Goal: Task Accomplishment & Management: Manage account settings

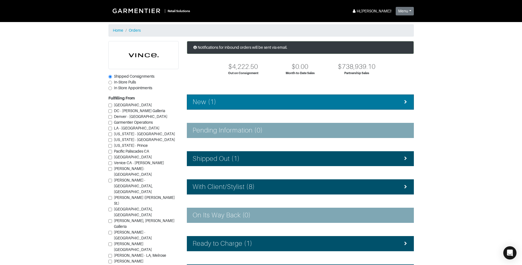
click at [230, 108] on li "New (1)" at bounding box center [300, 101] width 227 height 15
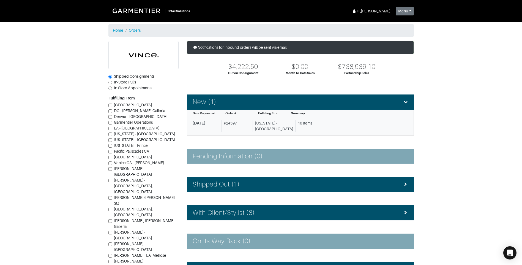
click at [244, 124] on div "# 24597" at bounding box center [235, 126] width 29 height 12
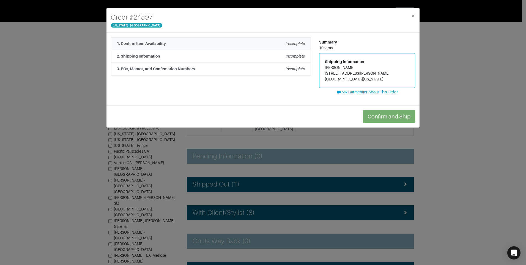
click at [241, 50] on li "1. Confirm Item Availability Incomplete" at bounding box center [211, 43] width 200 height 13
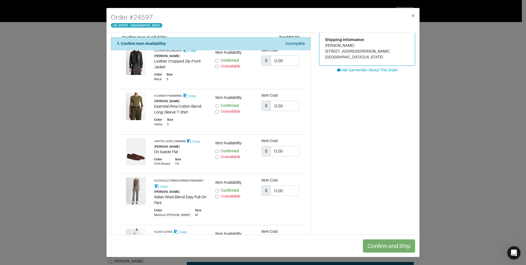
scroll to position [55, 0]
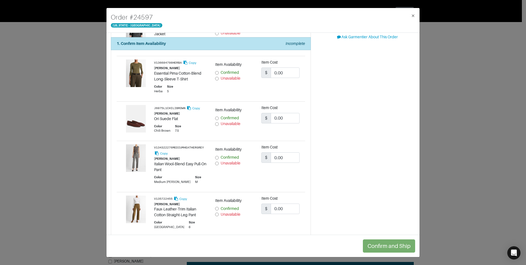
click at [215, 213] on input "Unavailable" at bounding box center [217, 214] width 4 height 4
radio input "true"
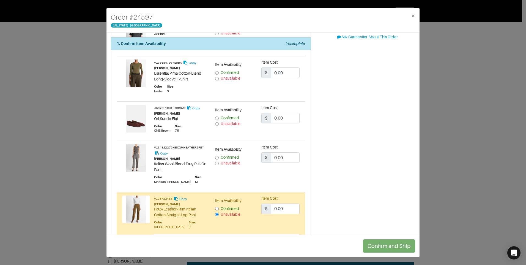
click at [215, 126] on div "Unavailable" at bounding box center [234, 124] width 38 height 6
click at [217, 124] on input "Unavailable" at bounding box center [217, 124] width 4 height 4
radio input "true"
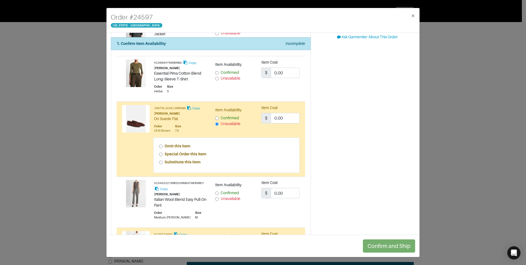
drag, startPoint x: 161, startPoint y: 154, endPoint x: 164, endPoint y: 151, distance: 3.7
click at [161, 154] on input "Special Order this Item" at bounding box center [161, 154] width 4 height 4
radio input "true"
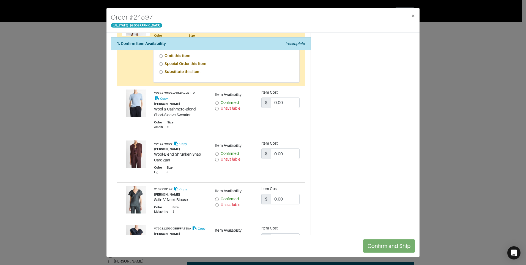
scroll to position [303, 0]
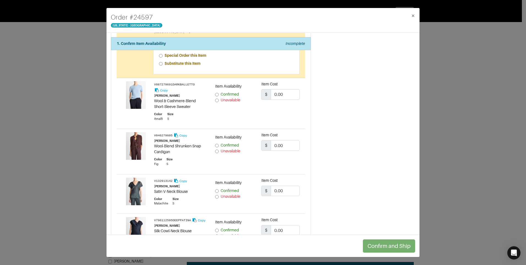
click at [216, 198] on input "Unavailable" at bounding box center [217, 197] width 4 height 4
radio input "true"
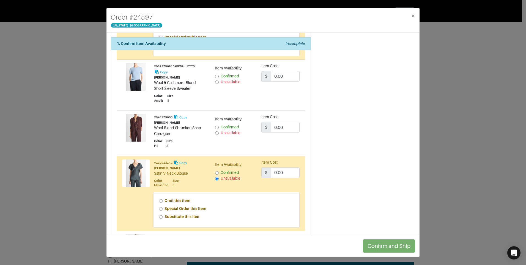
scroll to position [330, 0]
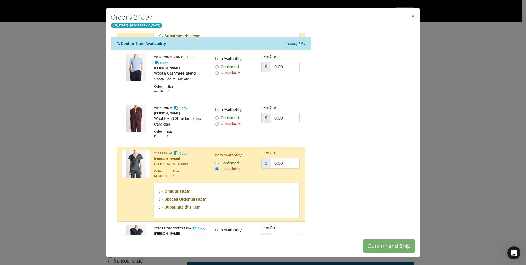
click at [159, 198] on input "Special Order this Item" at bounding box center [161, 200] width 4 height 4
radio input "true"
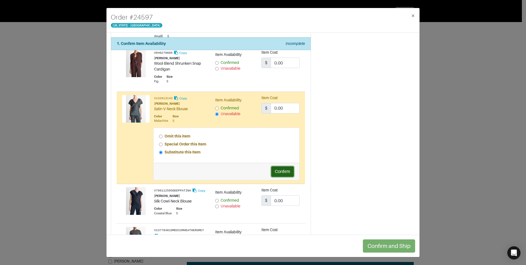
click at [279, 170] on button "Confirm" at bounding box center [282, 171] width 23 height 10
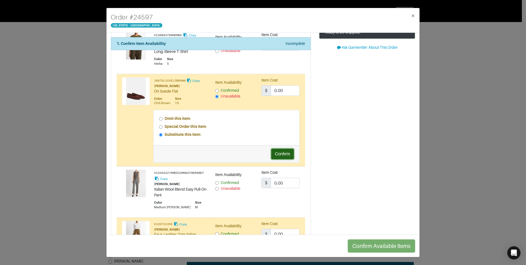
click at [281, 153] on button "Confirm" at bounding box center [282, 154] width 23 height 10
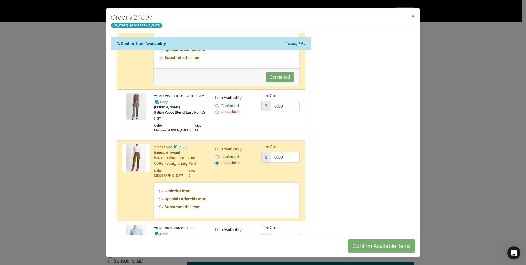
scroll to position [165, 0]
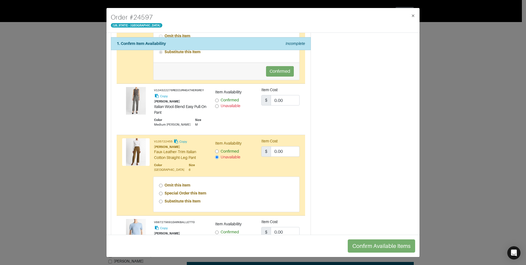
click at [159, 193] on input "Special Order this Item" at bounding box center [161, 193] width 4 height 4
radio input "true"
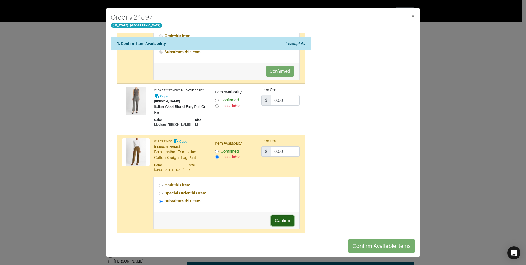
click at [277, 221] on button "Confirm" at bounding box center [282, 220] width 23 height 10
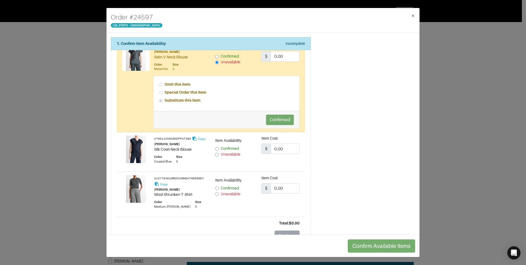
scroll to position [468, 0]
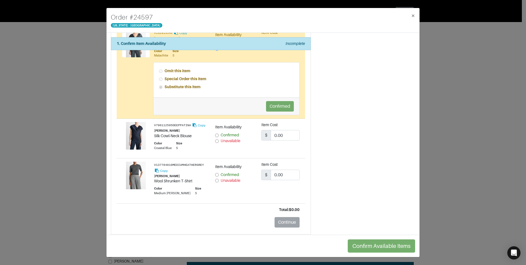
click at [215, 135] on input "Confirmed" at bounding box center [217, 135] width 4 height 4
radio input "true"
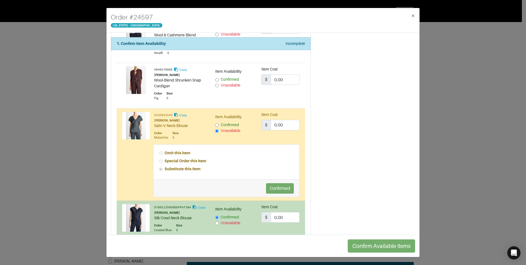
scroll to position [303, 0]
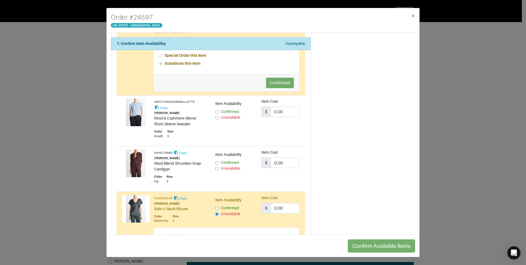
click at [217, 162] on input "Confirmed" at bounding box center [217, 163] width 4 height 4
radio input "true"
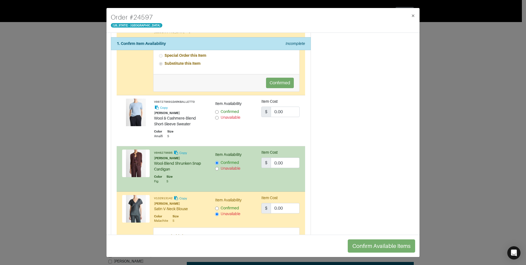
click at [215, 111] on input "Confirmed" at bounding box center [217, 112] width 4 height 4
radio input "true"
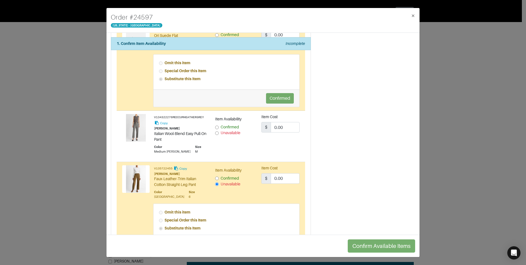
scroll to position [138, 0]
click at [215, 127] on input "Confirmed" at bounding box center [217, 128] width 4 height 4
radio input "true"
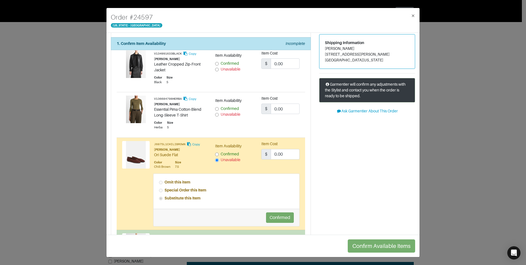
scroll to position [0, 0]
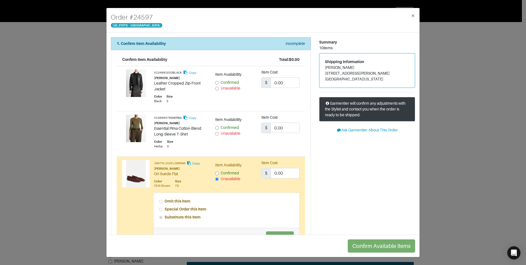
drag, startPoint x: 218, startPoint y: 128, endPoint x: 217, endPoint y: 125, distance: 3.1
click at [217, 128] on div "Confirmed" at bounding box center [234, 128] width 38 height 6
click at [216, 125] on div "Confirmed" at bounding box center [234, 128] width 38 height 6
click at [216, 127] on input "Confirmed" at bounding box center [217, 128] width 4 height 4
radio input "true"
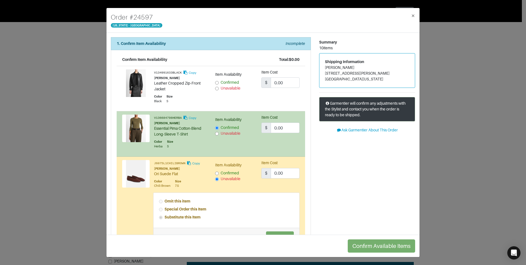
drag, startPoint x: 216, startPoint y: 82, endPoint x: 221, endPoint y: 108, distance: 26.7
click at [216, 82] on input "Confirmed" at bounding box center [217, 83] width 4 height 4
radio input "true"
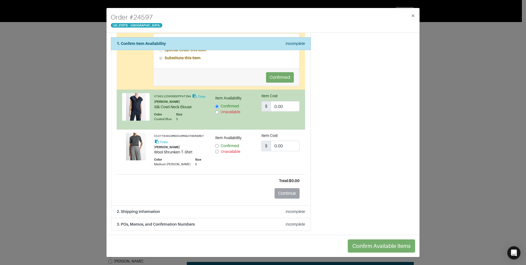
scroll to position [497, 0]
click at [216, 146] on input "Confirmed" at bounding box center [217, 145] width 4 height 4
radio input "true"
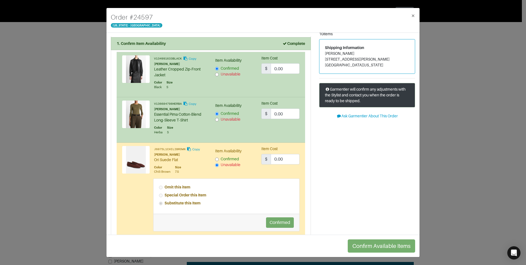
scroll to position [28, 0]
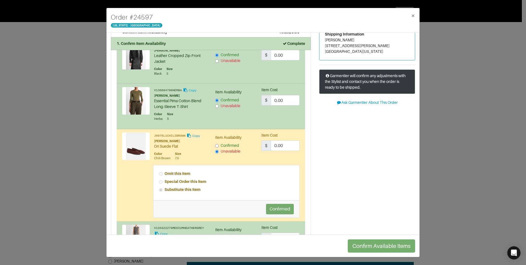
click at [215, 61] on input "Unavailable" at bounding box center [217, 61] width 4 height 4
radio input "false"
radio input "true"
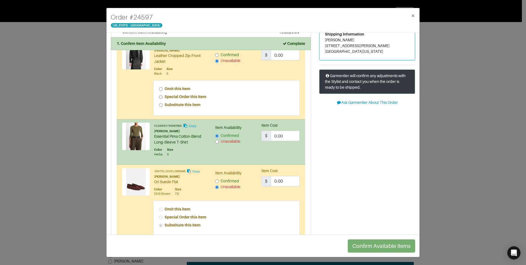
click at [161, 98] on input "Special Order this Item" at bounding box center [161, 97] width 4 height 4
radio input "true"
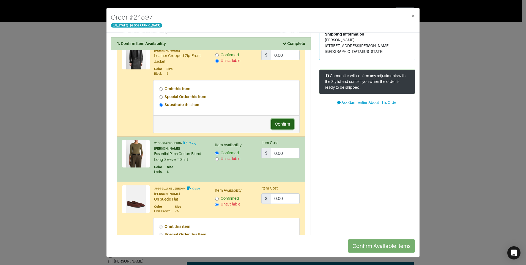
click at [279, 121] on button "Confirm" at bounding box center [282, 124] width 23 height 10
click at [351, 45] on address "[PERSON_NAME] [STREET_ADDRESS][PERSON_NAME] [GEOGRAPHIC_DATA][US_STATE]" at bounding box center [367, 45] width 84 height 17
click at [350, 46] on address "[PERSON_NAME] [STREET_ADDRESS][PERSON_NAME] [GEOGRAPHIC_DATA][US_STATE]" at bounding box center [367, 45] width 84 height 17
copy address "[STREET_ADDRESS][PERSON_NAME]"
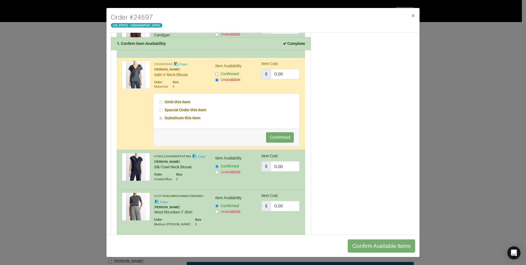
scroll to position [550, 0]
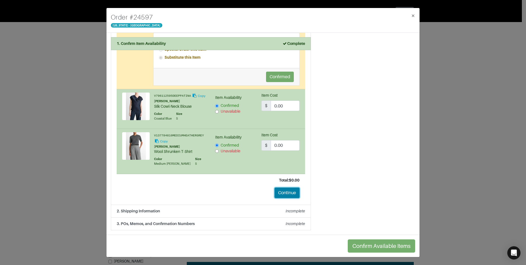
click at [283, 189] on button "Continue" at bounding box center [287, 192] width 25 height 10
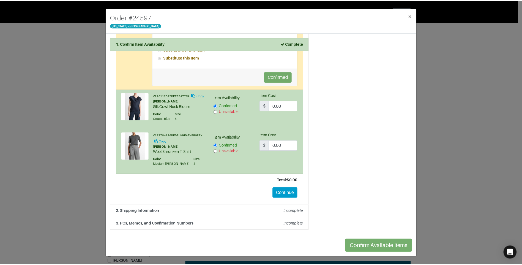
scroll to position [0, 0]
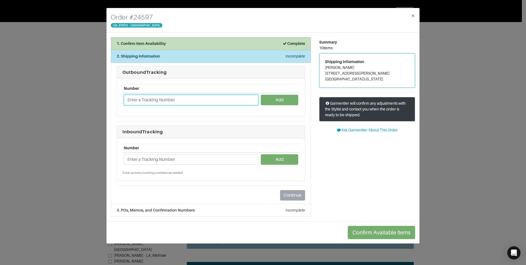
click at [216, 98] on input "text" at bounding box center [191, 100] width 135 height 10
paste input "1ZJ22C951313671421"
type input "1ZJ22C951313671421"
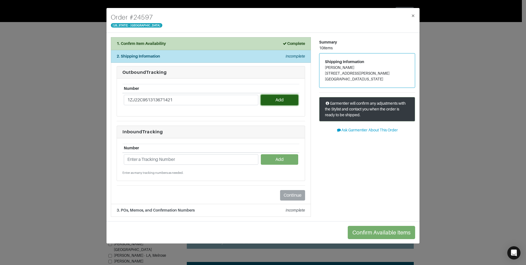
click at [276, 98] on button "Add" at bounding box center [279, 100] width 37 height 10
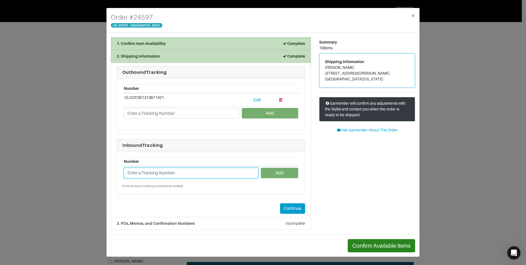
click at [198, 174] on input "text" at bounding box center [191, 173] width 135 height 10
paste input "1ZJ22C958701101037"
type input "1ZJ22C958701101037"
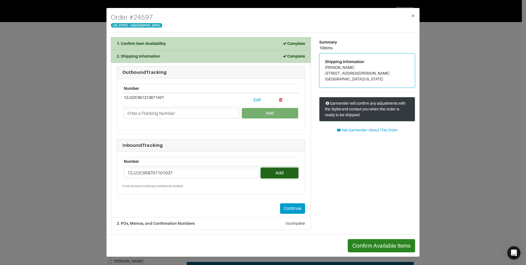
click at [279, 172] on button "Add" at bounding box center [279, 173] width 37 height 10
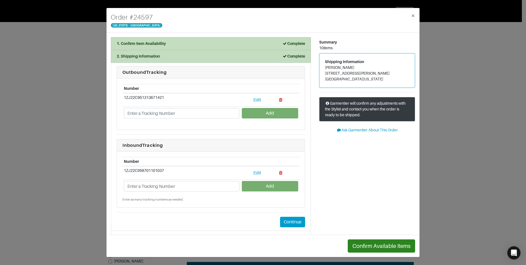
click at [149, 16] on h4 "Order # 24597" at bounding box center [136, 17] width 51 height 10
drag, startPoint x: 139, startPoint y: 17, endPoint x: 131, endPoint y: 17, distance: 7.7
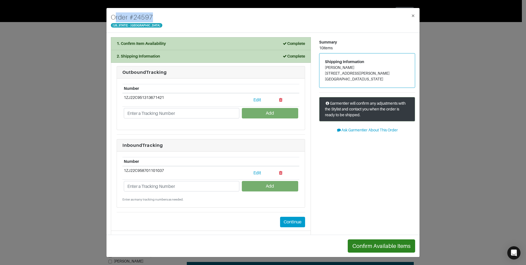
click at [139, 17] on h4 "Order # 24597" at bounding box center [136, 17] width 51 height 10
click at [130, 16] on h4 "Order # 24597" at bounding box center [136, 17] width 51 height 10
drag, startPoint x: 129, startPoint y: 16, endPoint x: 154, endPoint y: 16, distance: 24.8
click at [154, 16] on div "Order # 24597 [US_STATE] - [GEOGRAPHIC_DATA] ×" at bounding box center [262, 20] width 313 height 25
copy h4 "# 24597"
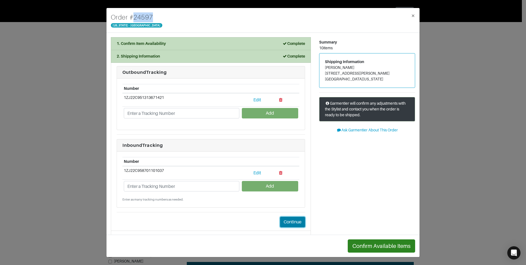
click at [301, 223] on button "Continue" at bounding box center [292, 221] width 25 height 10
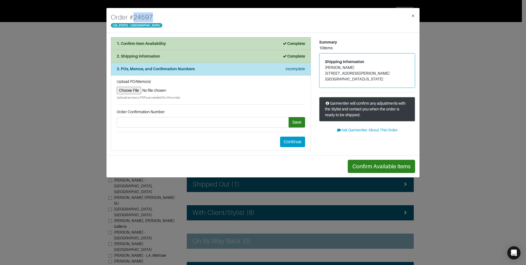
click at [135, 92] on input "file" at bounding box center [211, 90] width 188 height 7
type input "C:\fakepath\#24597 Return.pdf"
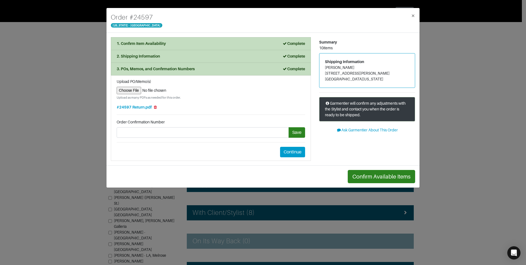
click at [293, 158] on li "Upload PO/Memo(s) Upload as many PDFs as needed for this order. #24597 Return.p…" at bounding box center [211, 117] width 200 height 85
click at [294, 153] on button "Continue" at bounding box center [292, 152] width 25 height 10
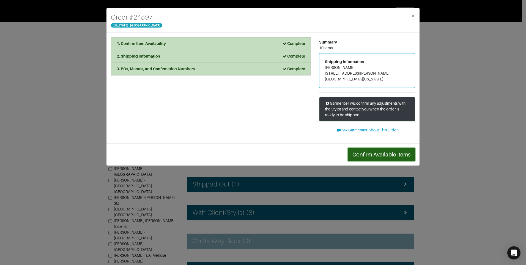
click at [381, 156] on button "Confirm Available Items" at bounding box center [381, 154] width 67 height 13
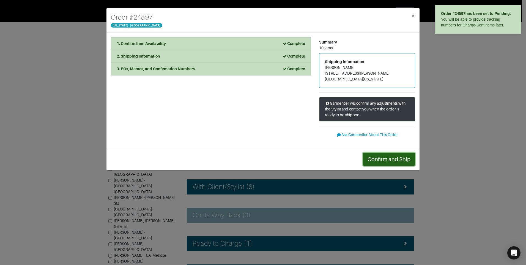
click at [411, 162] on button "Confirm and Ship" at bounding box center [389, 158] width 52 height 13
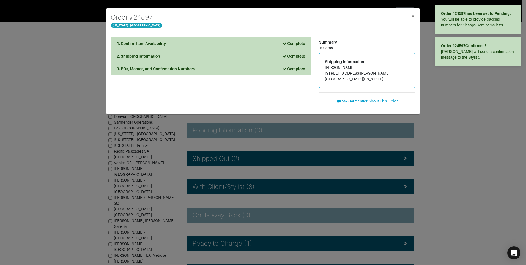
click at [441, 132] on div "Order # 24597 [US_STATE] - [GEOGRAPHIC_DATA] × 1. Confirm Item Availability Com…" at bounding box center [263, 132] width 526 height 265
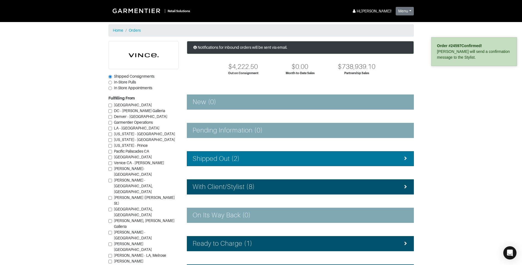
click at [265, 159] on div "Shipped Out (2)" at bounding box center [300, 159] width 215 height 8
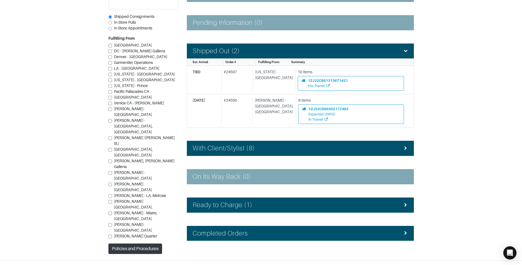
scroll to position [110, 0]
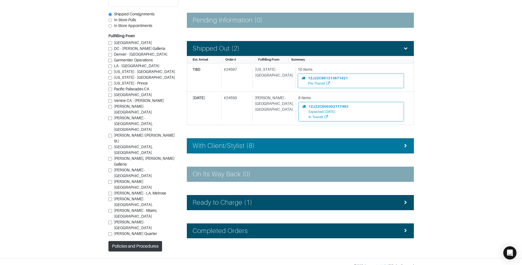
click at [240, 149] on h4 "With Client/Stylist (8)" at bounding box center [224, 146] width 62 height 8
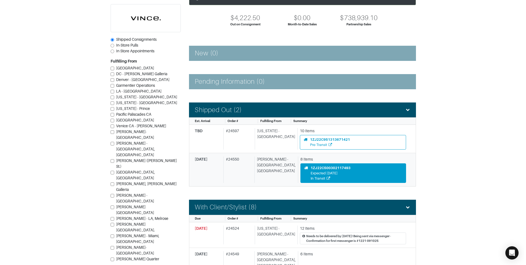
scroll to position [0, 0]
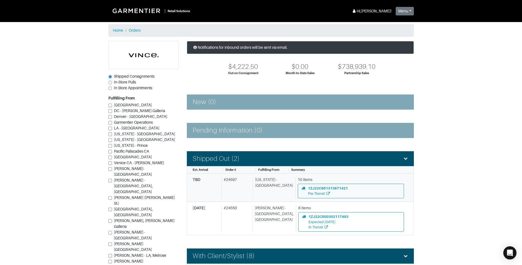
click at [257, 195] on div "[US_STATE] - [GEOGRAPHIC_DATA]" at bounding box center [273, 187] width 40 height 21
